Goal: Information Seeking & Learning: Learn about a topic

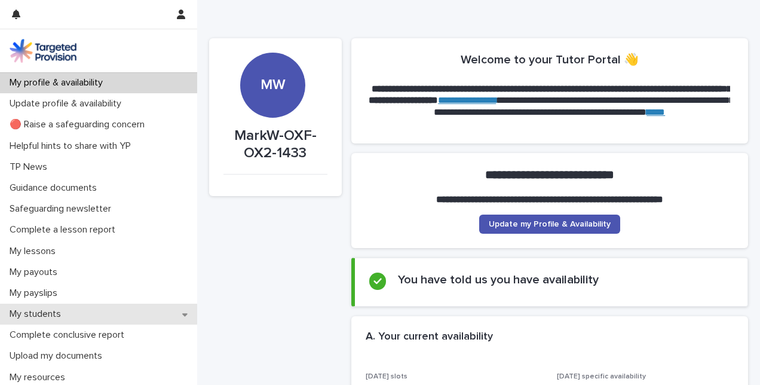
click at [57, 307] on div "My students" at bounding box center [98, 314] width 197 height 21
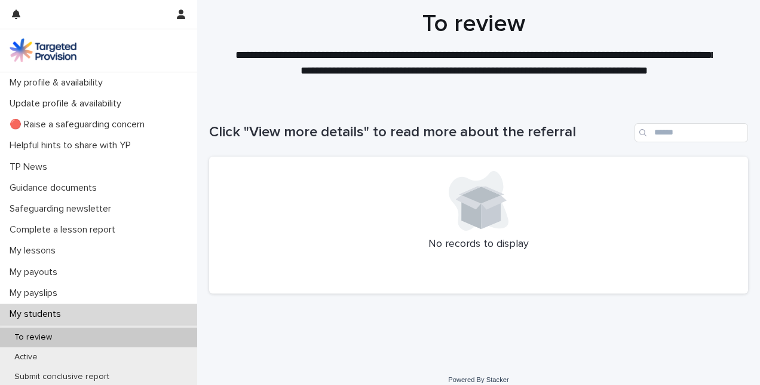
scroll to position [33, 0]
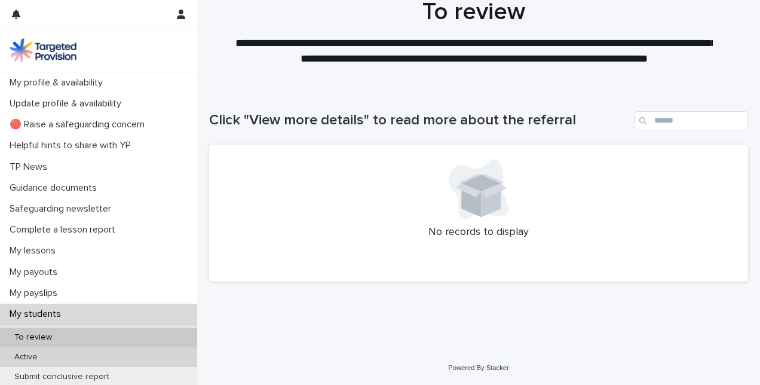
click at [35, 354] on p "Active" at bounding box center [26, 357] width 42 height 10
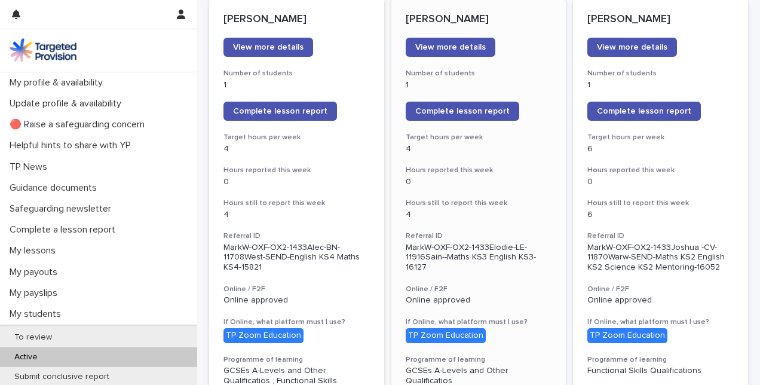
scroll to position [239, 0]
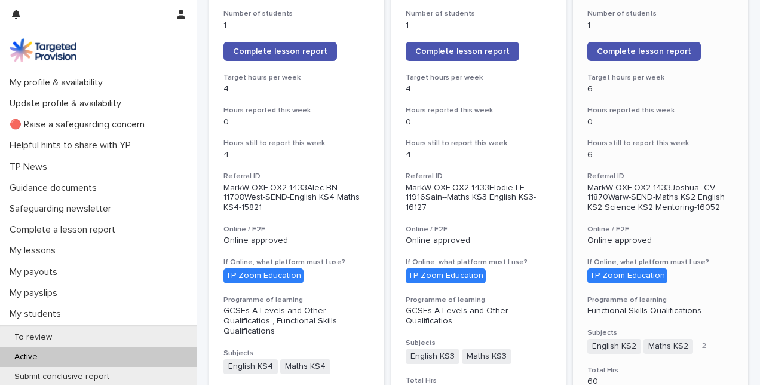
click at [634, 173] on h3 "Referral ID" at bounding box center [660, 177] width 146 height 10
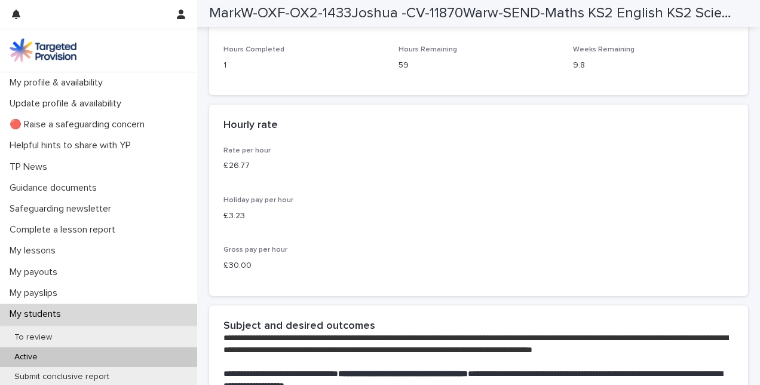
scroll to position [2092, 0]
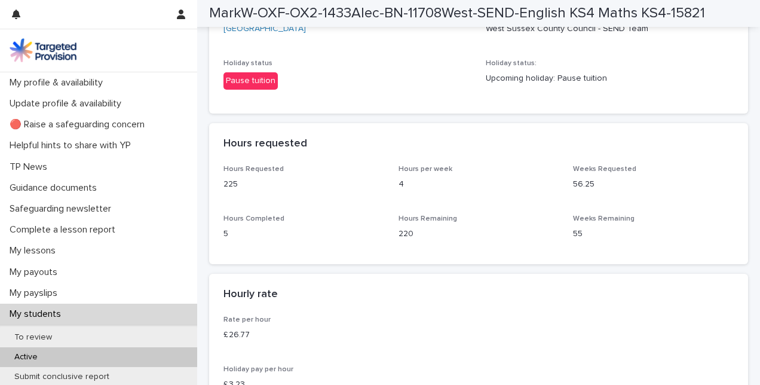
scroll to position [1972, 0]
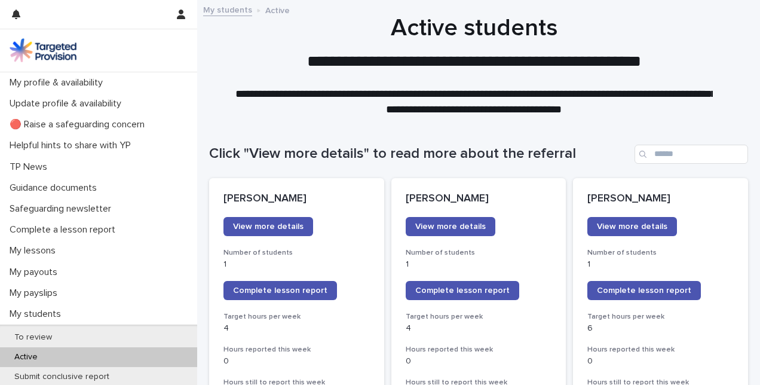
scroll to position [120, 0]
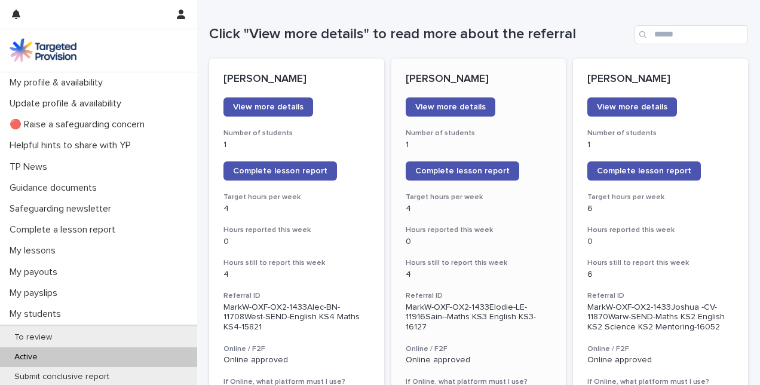
click at [498, 244] on p "0" at bounding box center [479, 242] width 146 height 10
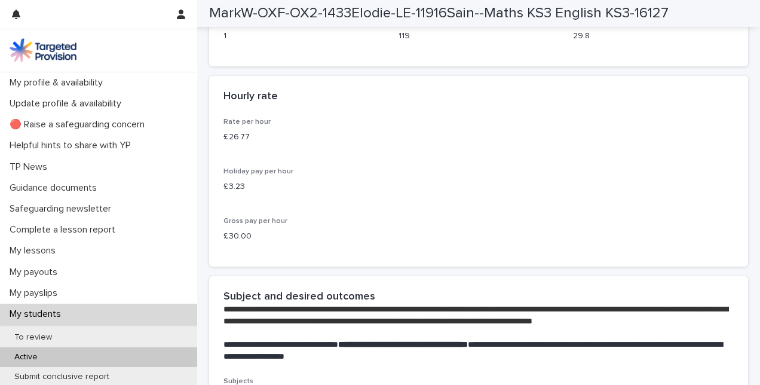
scroll to position [2032, 0]
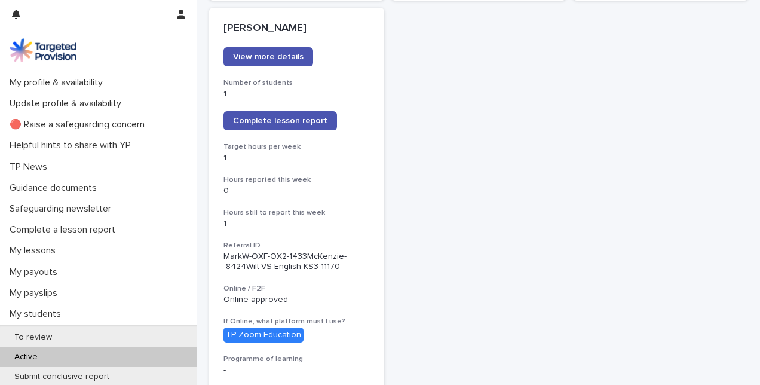
scroll to position [1135, 0]
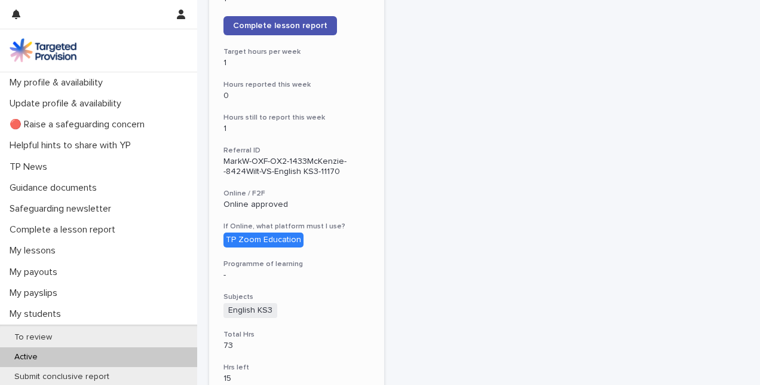
click at [337, 129] on div "[PERSON_NAME] View more details Number of students 1 Complete lesson report Tar…" at bounding box center [296, 329] width 175 height 833
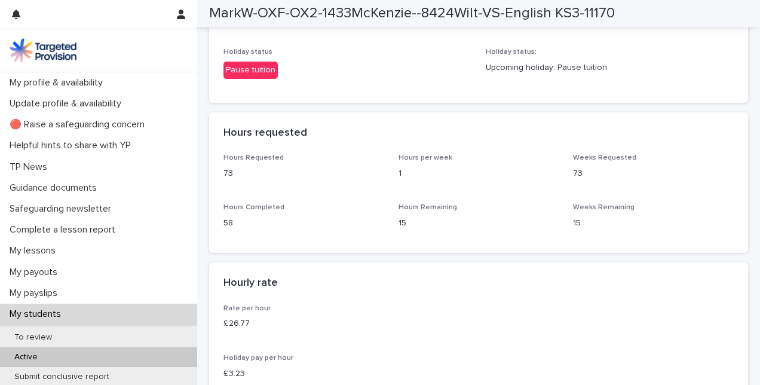
scroll to position [1912, 0]
